Goal: Transaction & Acquisition: Purchase product/service

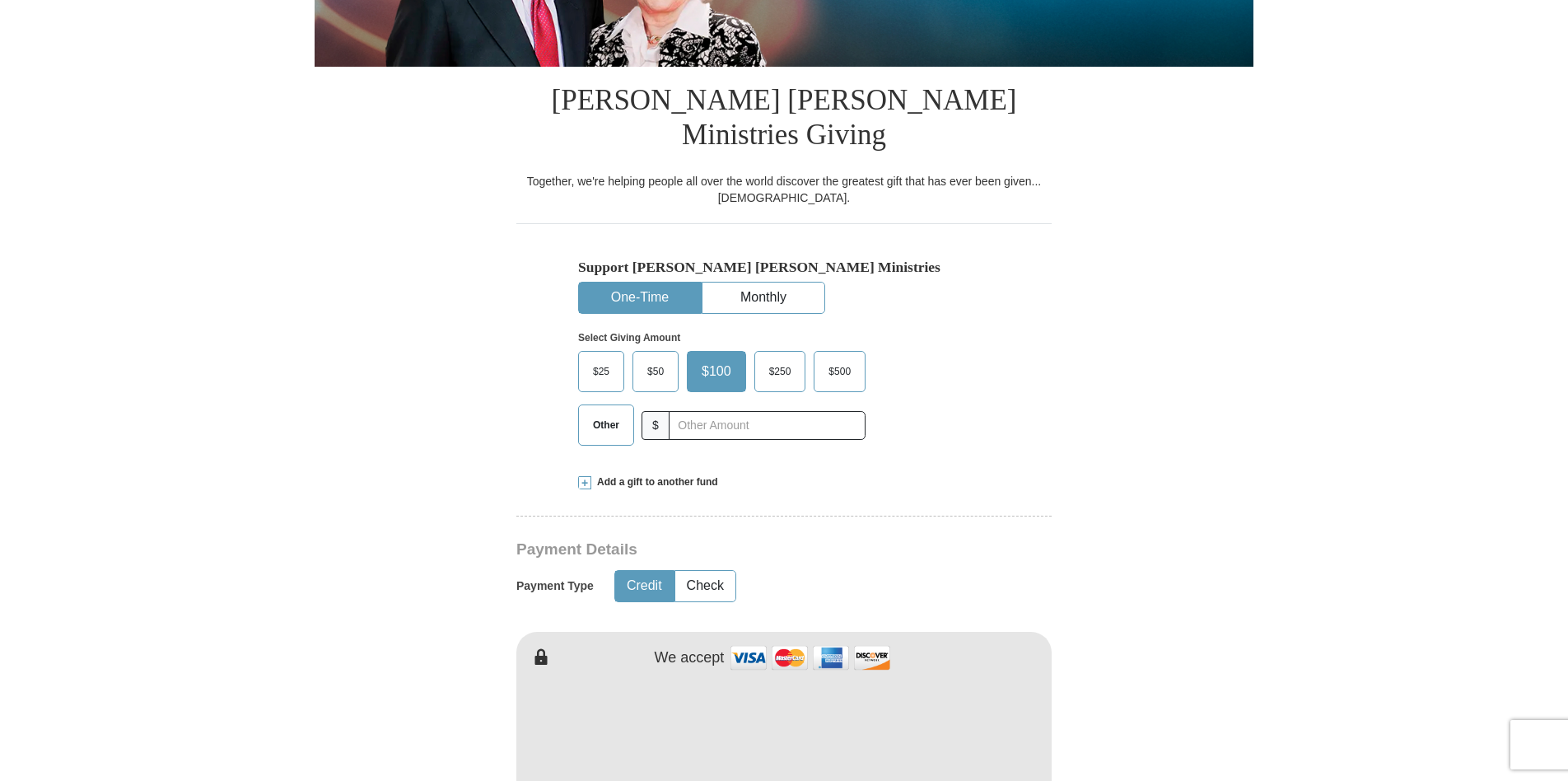
scroll to position [347, 0]
click at [689, 410] on input "text" at bounding box center [766, 424] width 183 height 29
type input "120"
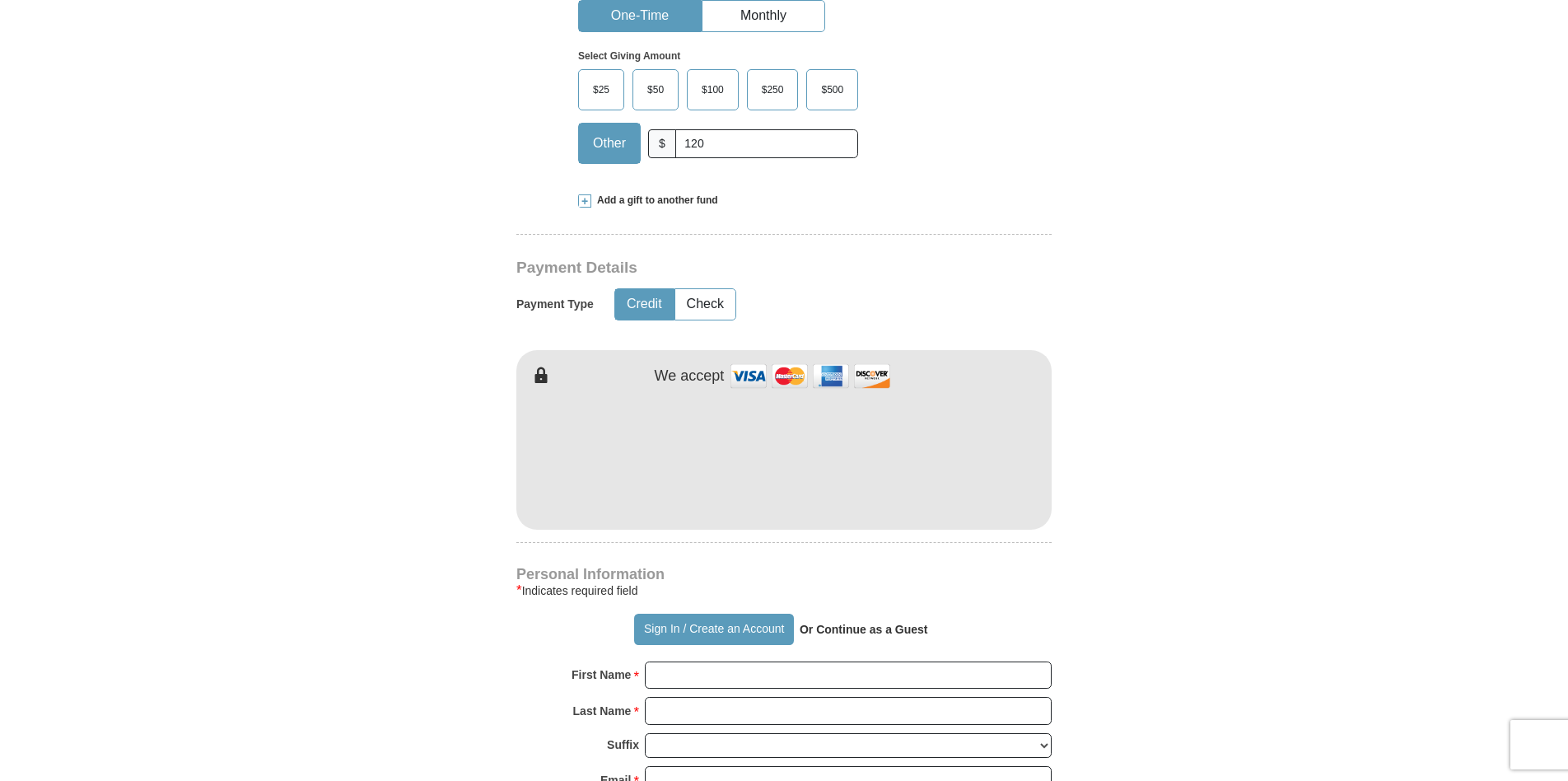
scroll to position [644, 0]
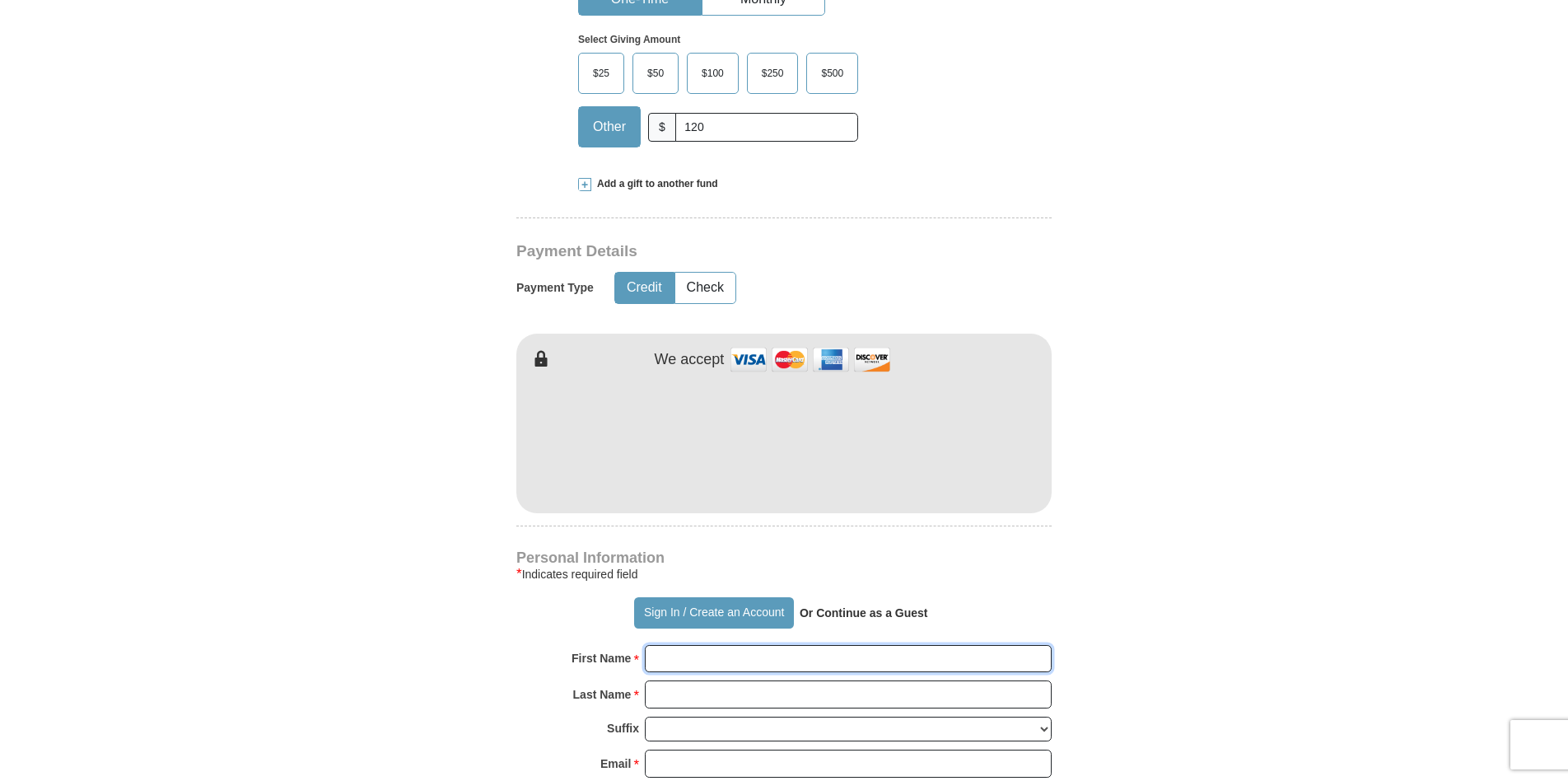
click at [731, 645] on input "First Name *" at bounding box center [848, 659] width 407 height 28
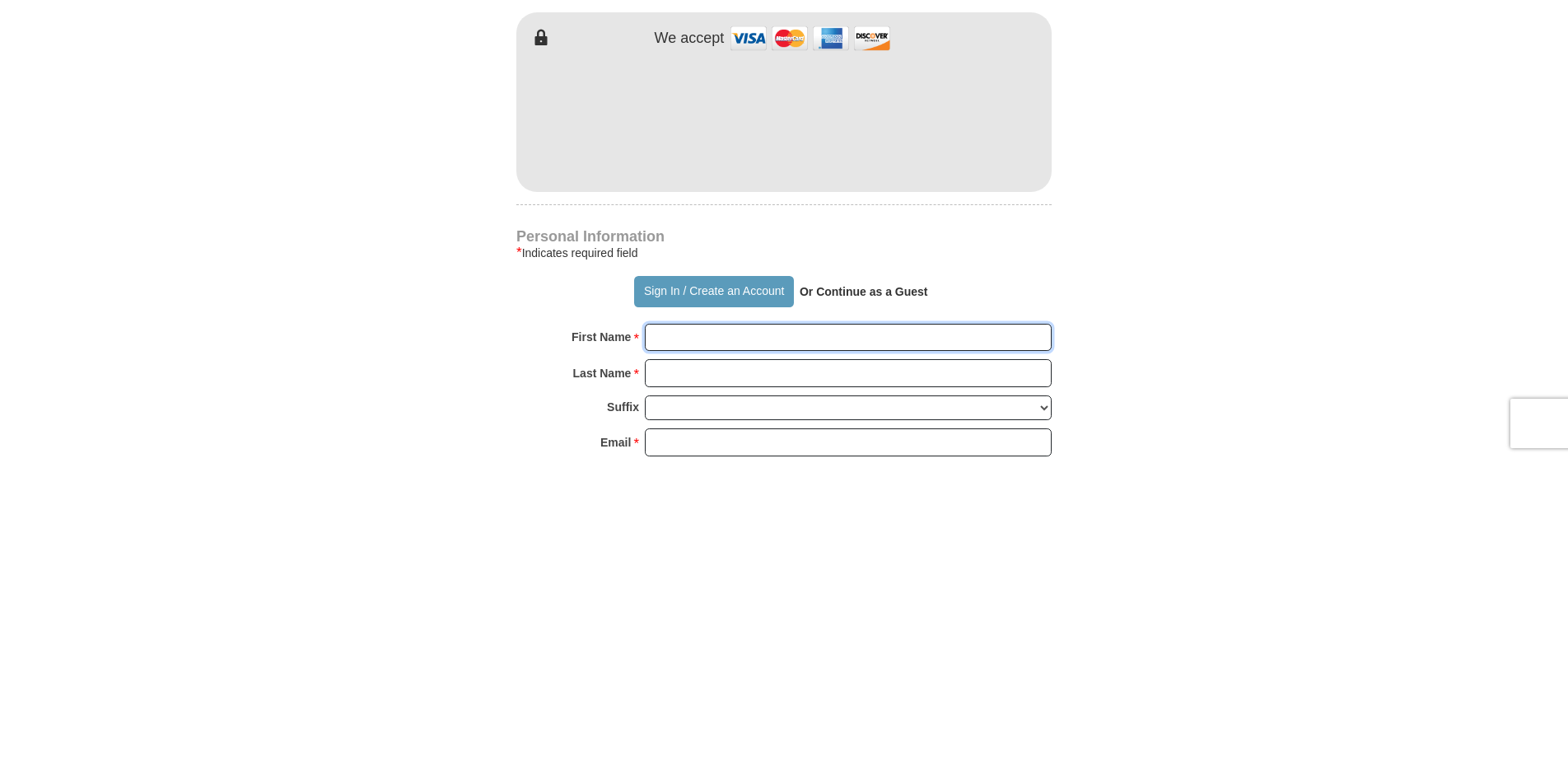
scroll to position [716, 0]
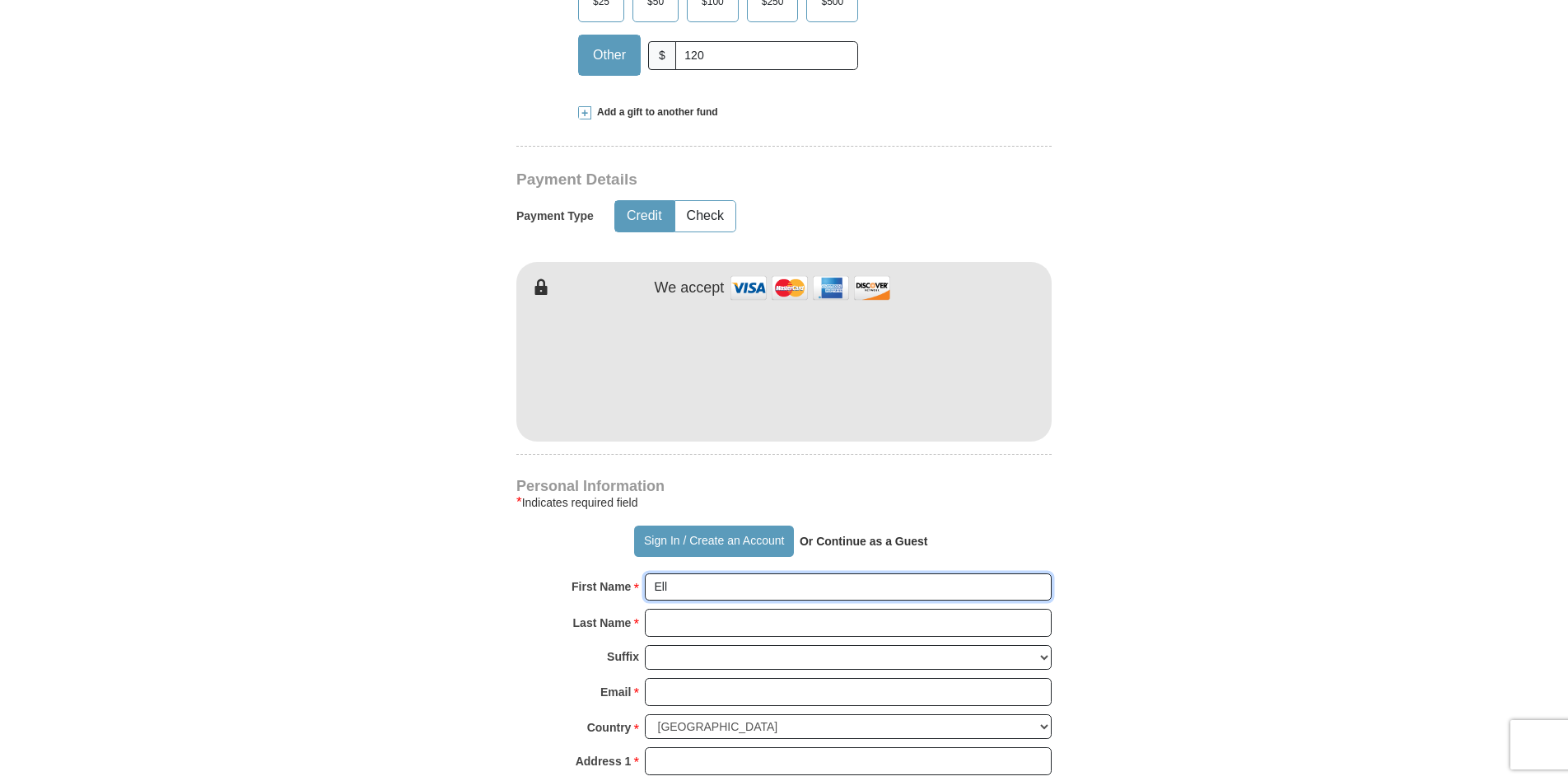
type input "[PERSON_NAME]"
type input "[EMAIL_ADDRESS][DOMAIN_NAME]"
type input "[STREET_ADDRESS]"
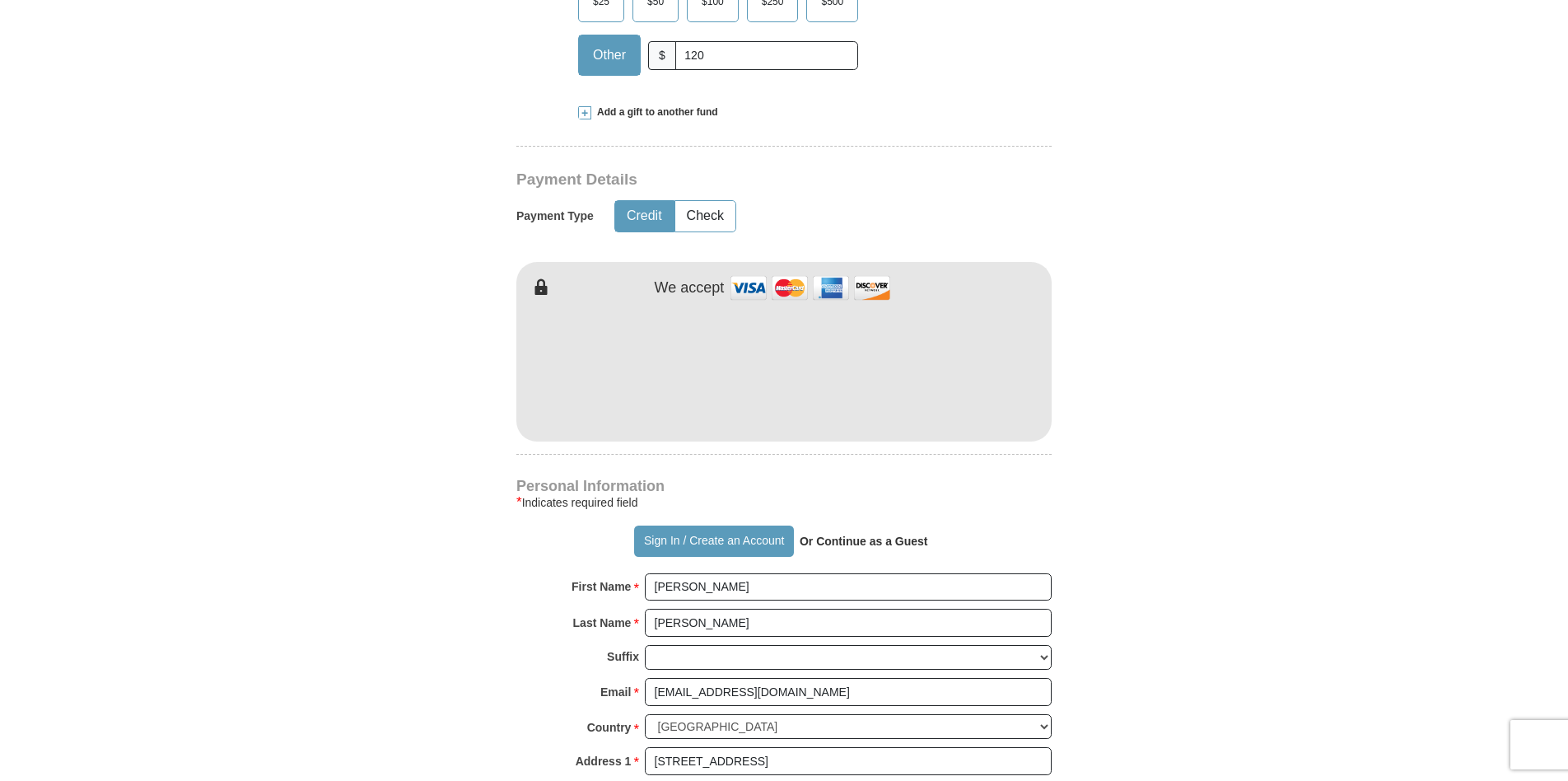
type input "[GEOGRAPHIC_DATA]"
select select "AZ"
type input "85635"
type input "5205086033"
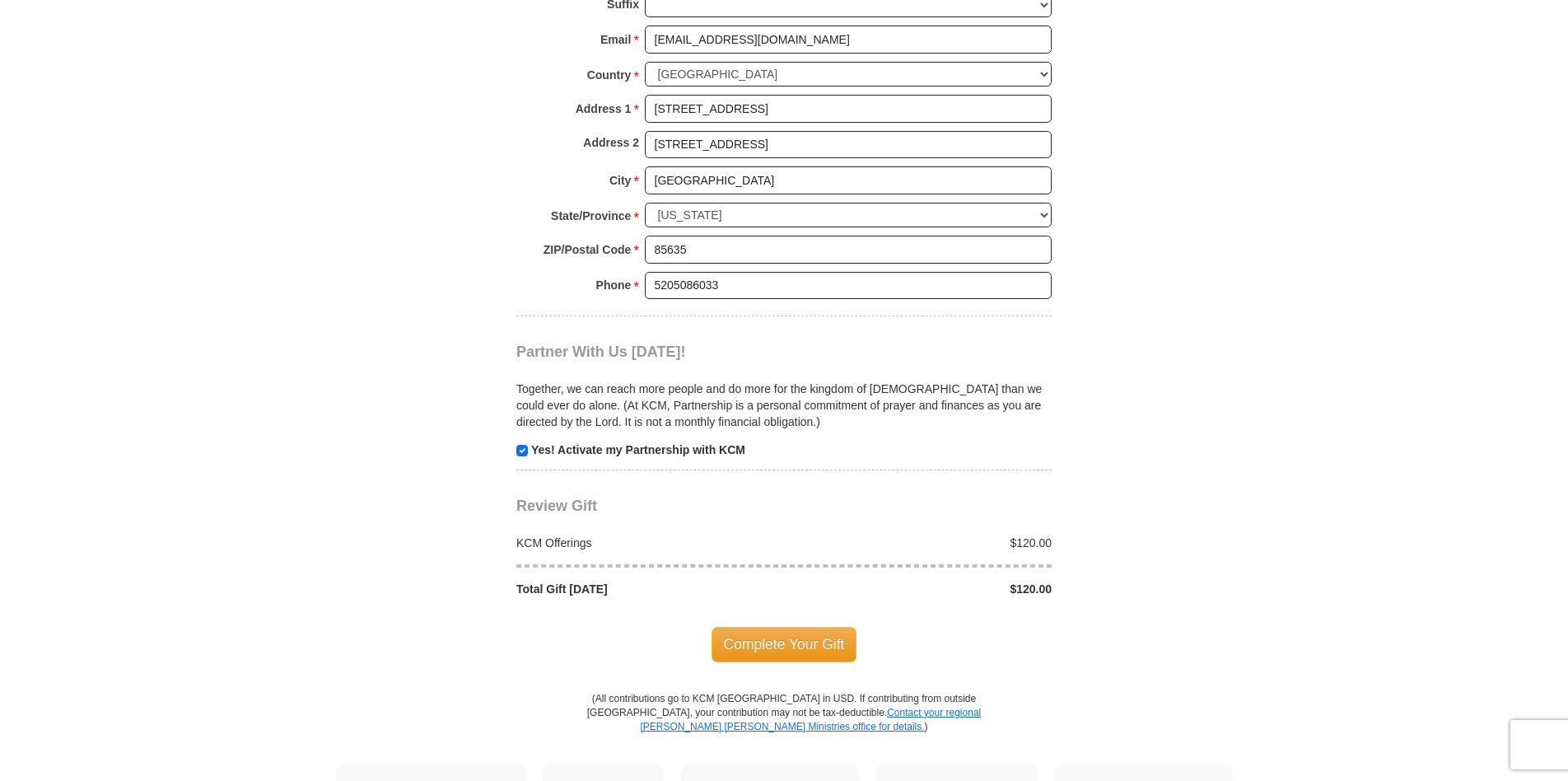
scroll to position [1374, 0]
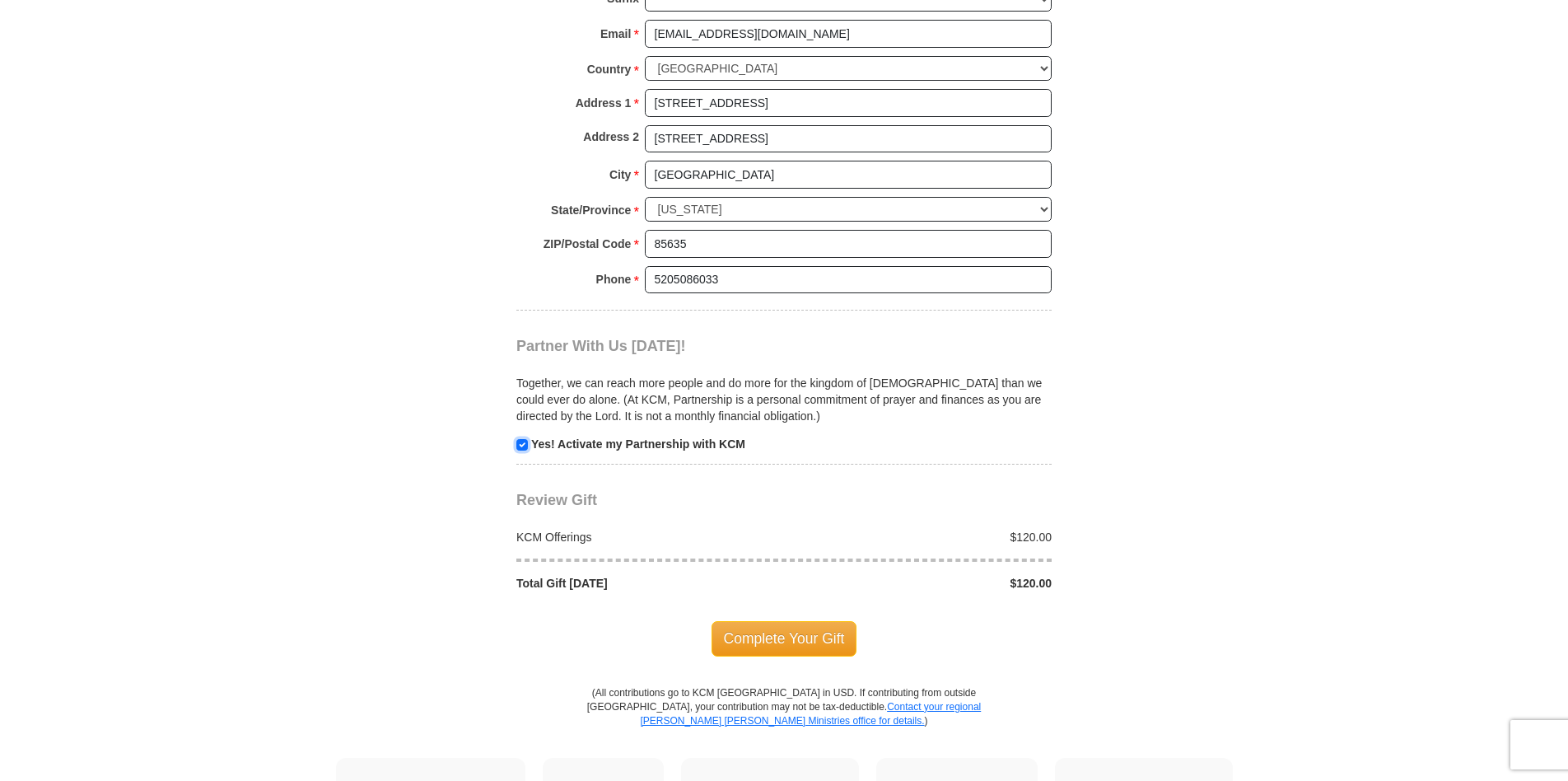
click at [522, 439] on input "checkbox" at bounding box center [521, 444] width 11 height 11
checkbox input "false"
click at [792, 621] on span "Complete Your Gift" at bounding box center [784, 638] width 146 height 34
